Goal: Task Accomplishment & Management: Use online tool/utility

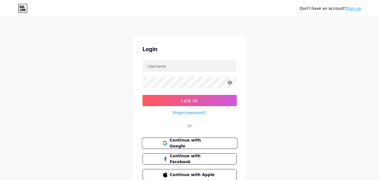
click at [190, 143] on span "Continue with Google" at bounding box center [192, 143] width 47 height 12
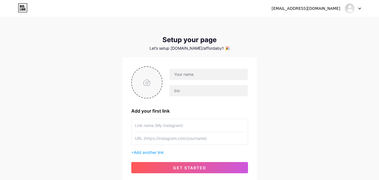
click at [148, 85] on input "file" at bounding box center [147, 82] width 30 height 31
type input "C:\fakepath\Screenshot_3.jpg"
click at [187, 77] on input "text" at bounding box center [208, 74] width 78 height 11
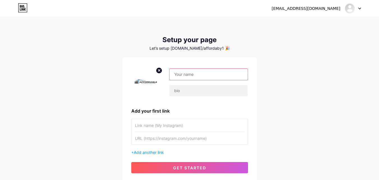
click at [181, 76] on input "text" at bounding box center [208, 74] width 78 height 11
type input "Affordable Garage Doors"
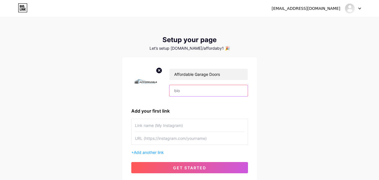
click at [199, 93] on input "text" at bounding box center [208, 90] width 78 height 11
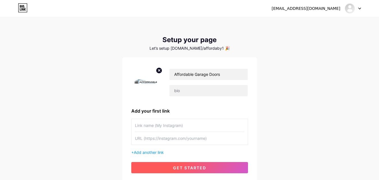
click at [189, 167] on span "get started" at bounding box center [189, 167] width 33 height 5
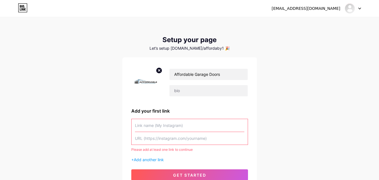
click at [161, 127] on input "text" at bounding box center [189, 125] width 109 height 13
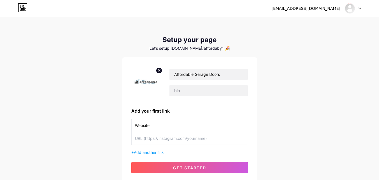
type input "Website"
click at [157, 138] on input "text" at bounding box center [189, 138] width 109 height 13
paste input "[URL][DOMAIN_NAME]"
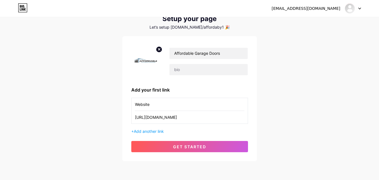
scroll to position [43, 0]
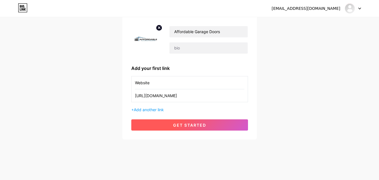
type input "[URL][DOMAIN_NAME]"
click at [210, 125] on button "get started" at bounding box center [189, 124] width 117 height 11
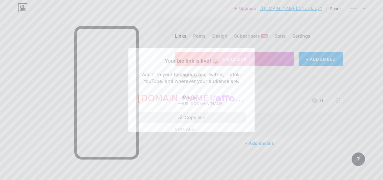
click at [197, 117] on button "Copy link" at bounding box center [191, 117] width 108 height 11
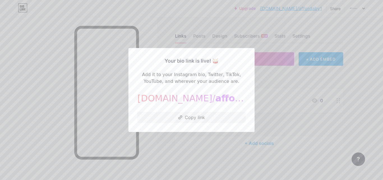
click at [276, 81] on div at bounding box center [191, 90] width 383 height 180
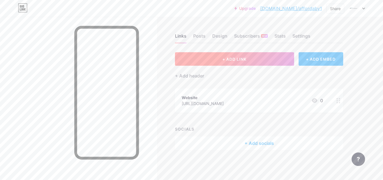
click at [220, 61] on button "+ ADD LINK" at bounding box center [234, 58] width 119 height 13
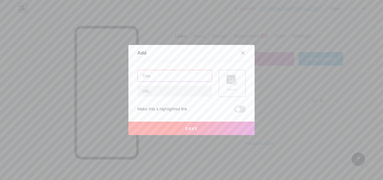
click at [157, 75] on input "text" at bounding box center [175, 75] width 74 height 11
paste input "Why Timely Garage Door Repairs Can Save You From Bigger Problems"
type input "Why Timely Garage Door Repairs Can Save You From Bigger Problems"
click at [150, 91] on input "text" at bounding box center [175, 90] width 74 height 11
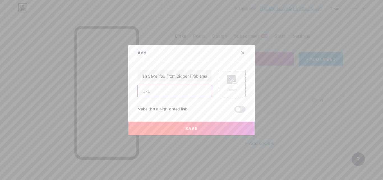
scroll to position [0, 0]
paste input "https://affordablegaragedoors2024.blogspot.com/2025/08/why-timely-garage-door-r…"
type input "https://affordablegaragedoors2024.blogspot.com/2025/08/why-timely-garage-door-r…"
click at [195, 128] on span "Save" at bounding box center [191, 128] width 13 height 5
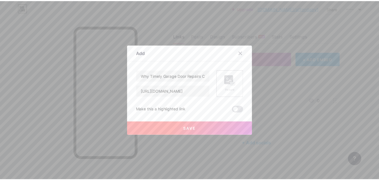
scroll to position [0, 0]
